Goal: Register for event/course

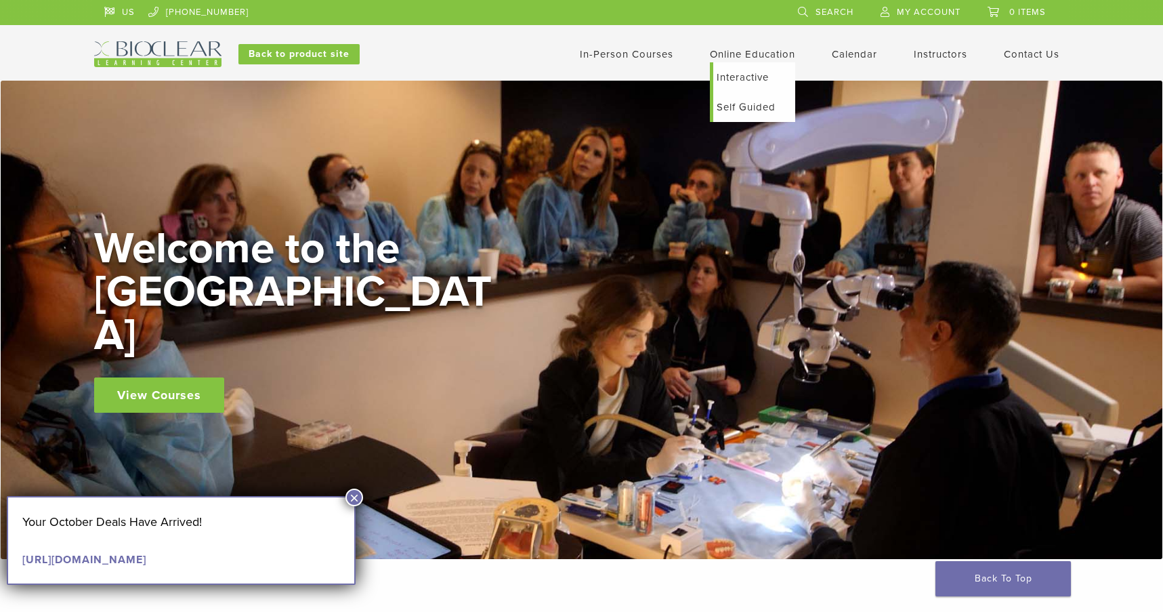
click at [750, 74] on link "Interactive" at bounding box center [754, 77] width 82 height 30
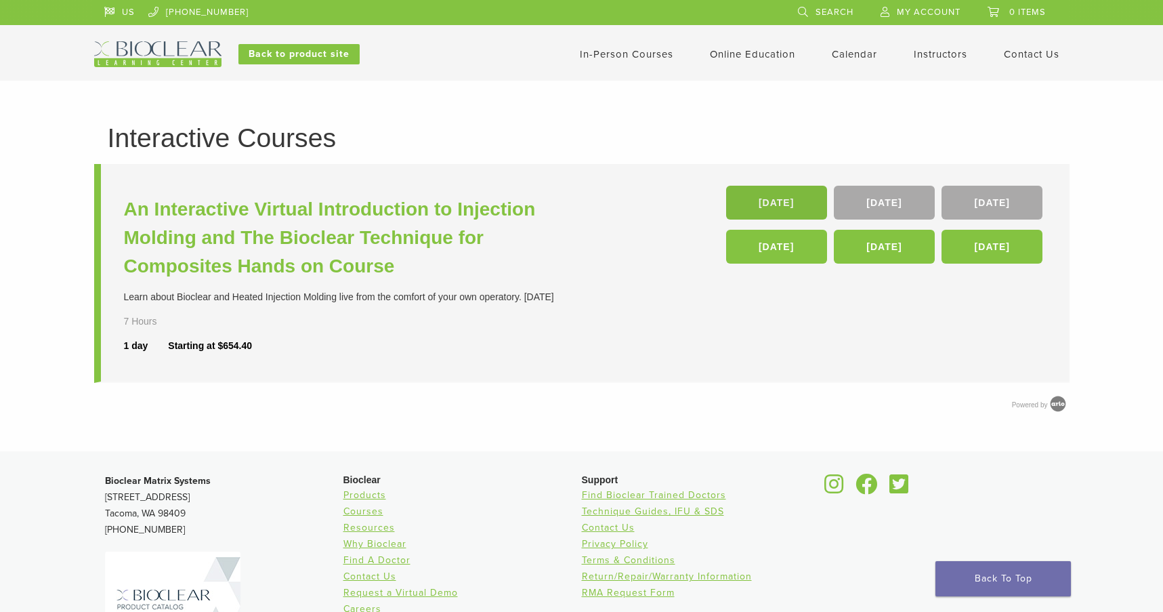
click at [788, 202] on link "21 Nov" at bounding box center [776, 203] width 101 height 34
click at [853, 50] on link "Calendar" at bounding box center [854, 54] width 45 height 12
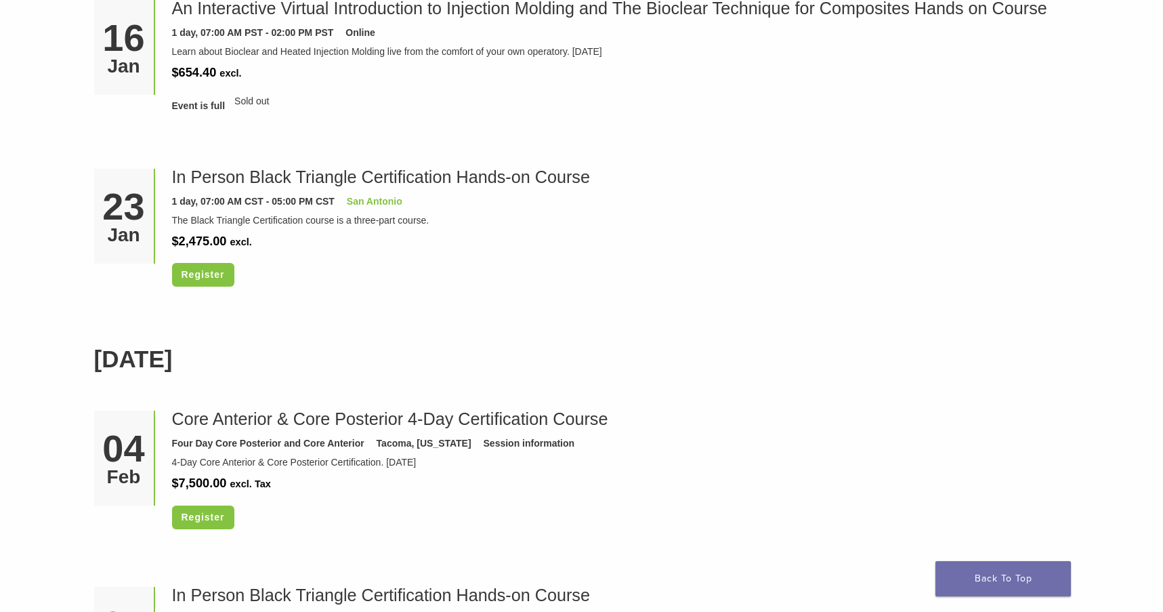
scroll to position [1287, 0]
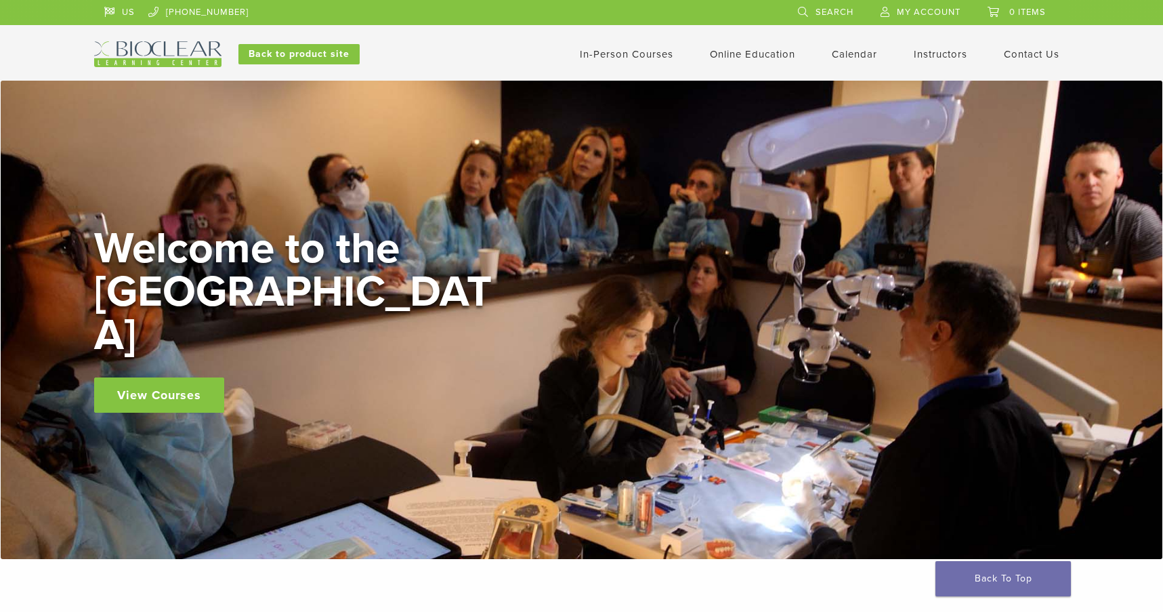
click at [133, 377] on link "View Courses" at bounding box center [159, 394] width 130 height 35
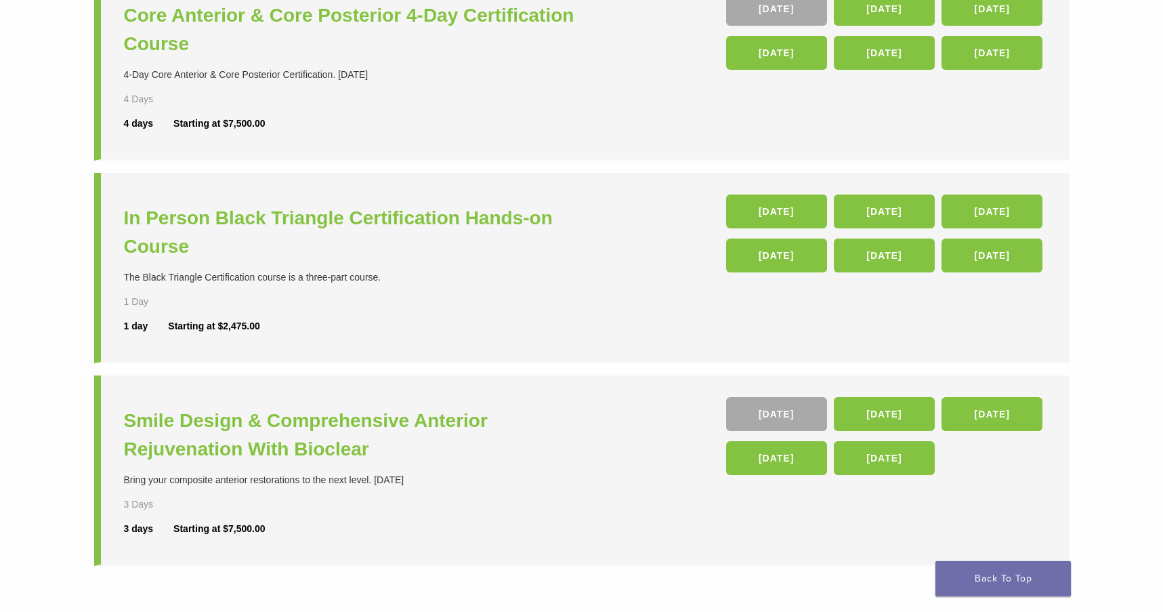
scroll to position [406, 0]
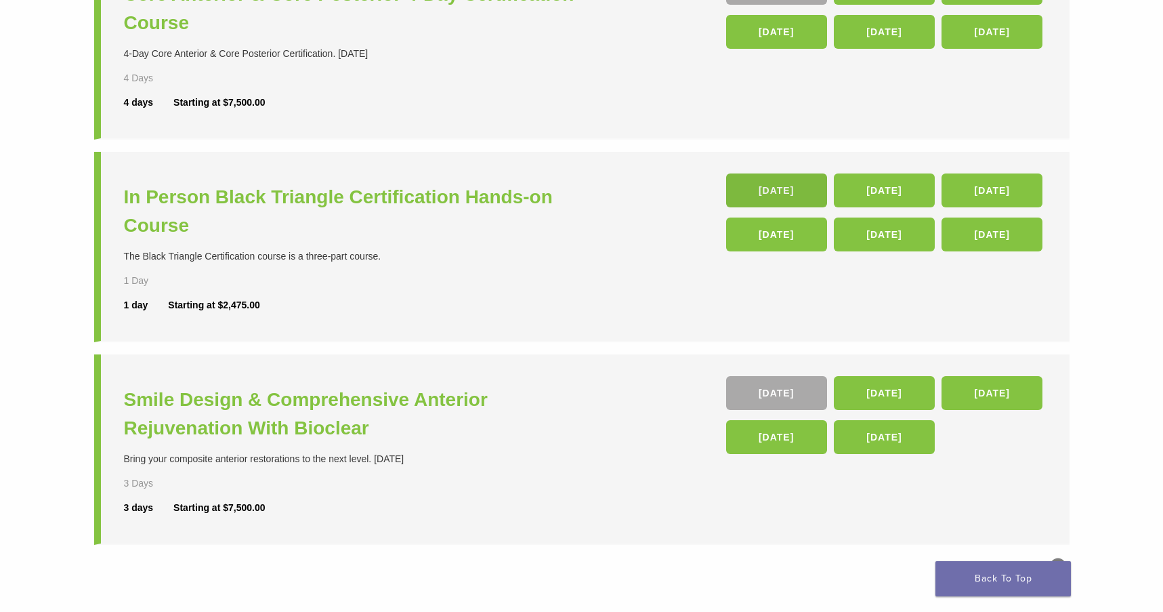
click at [777, 190] on link "[DATE]" at bounding box center [776, 190] width 101 height 34
